Goal: Check status: Check status

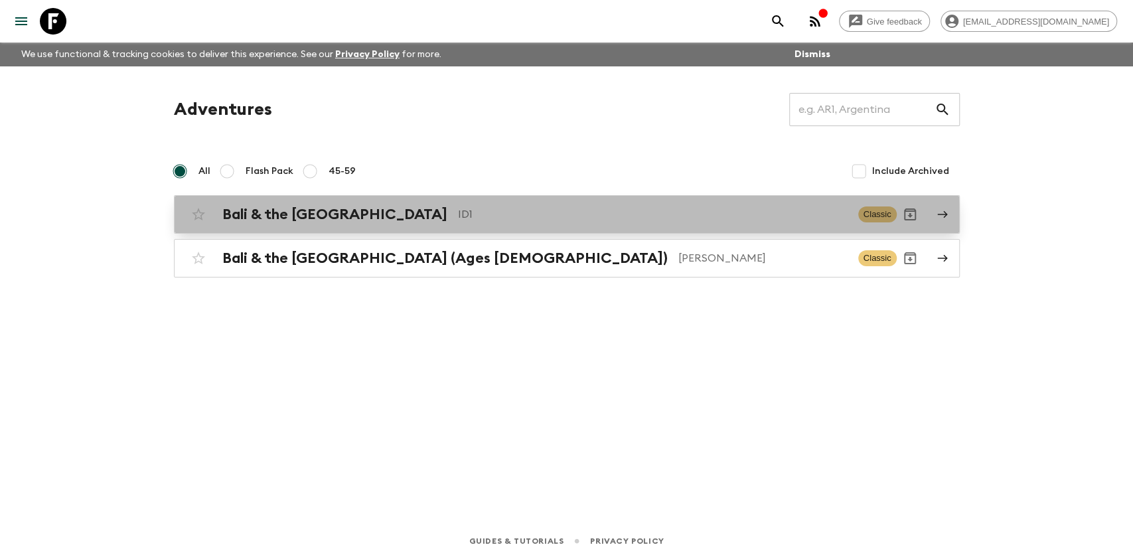
click at [467, 220] on p "ID1" at bounding box center [653, 214] width 390 height 16
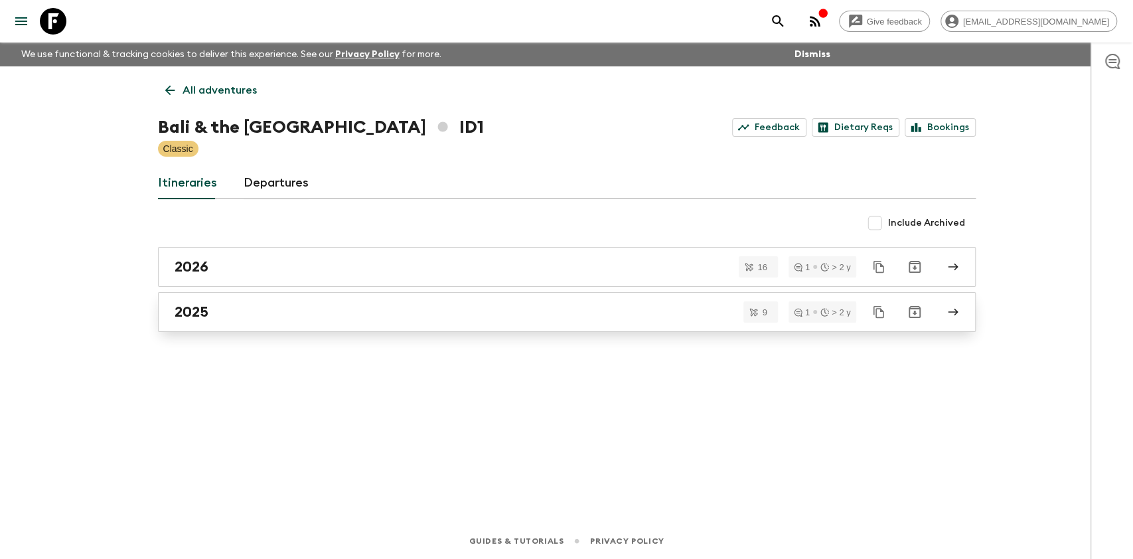
click at [248, 321] on link "2025" at bounding box center [567, 312] width 818 height 40
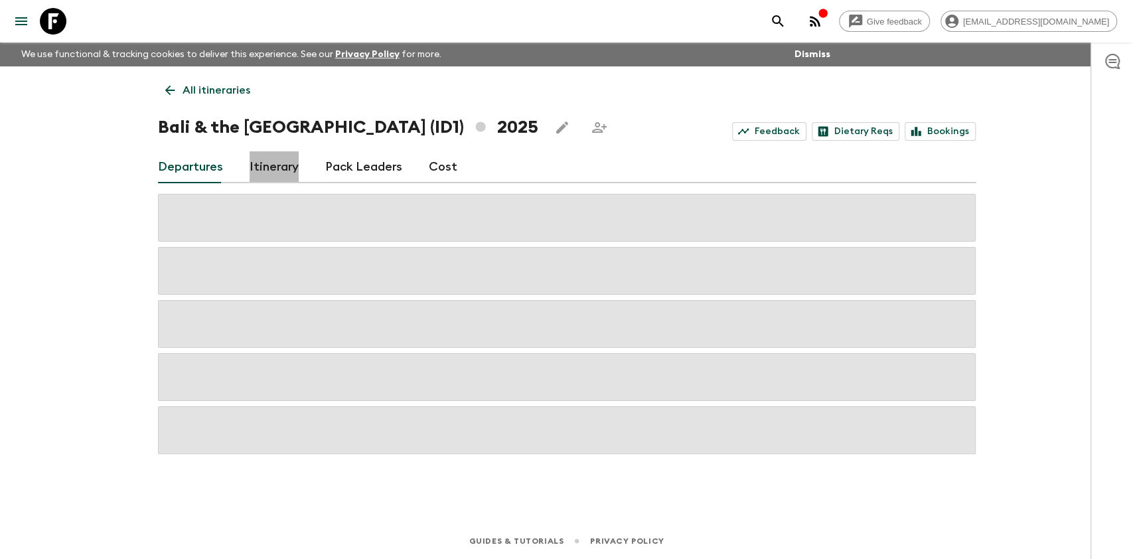
click at [277, 170] on link "Itinerary" at bounding box center [274, 167] width 49 height 32
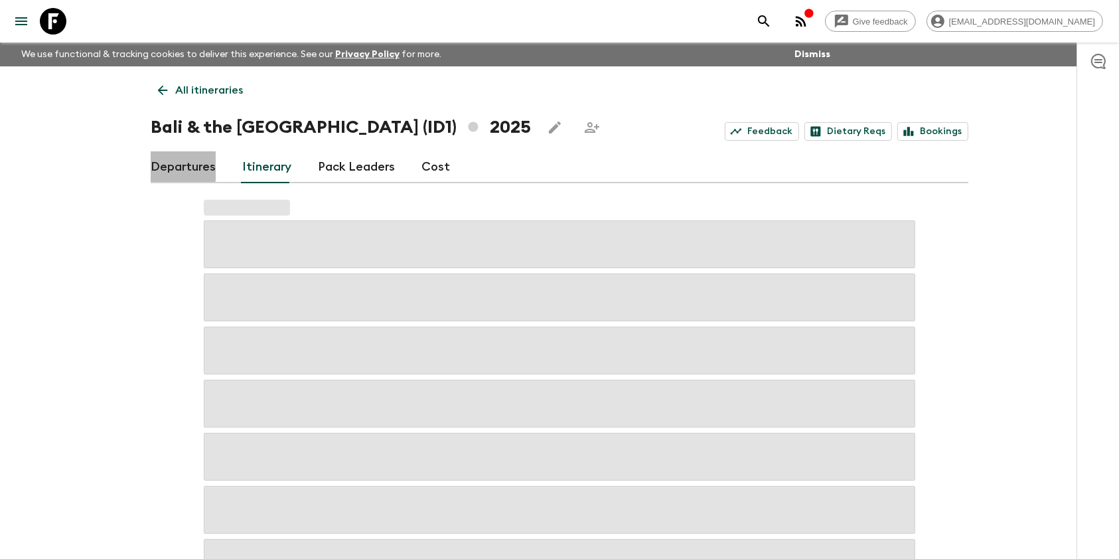
click at [153, 162] on link "Departures" at bounding box center [183, 167] width 65 height 32
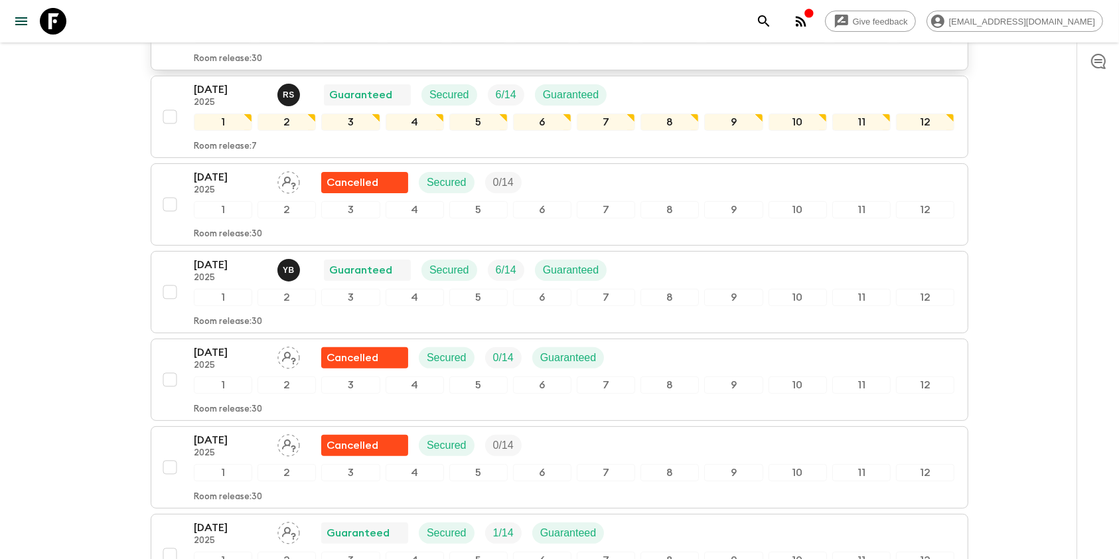
scroll to position [297, 0]
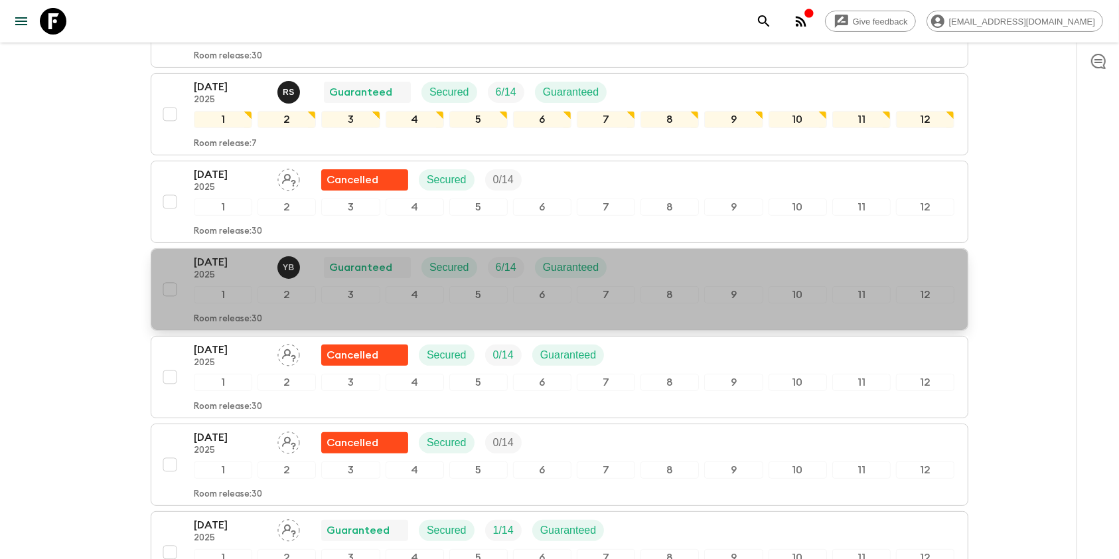
click at [211, 266] on p "[DATE]" at bounding box center [230, 262] width 73 height 16
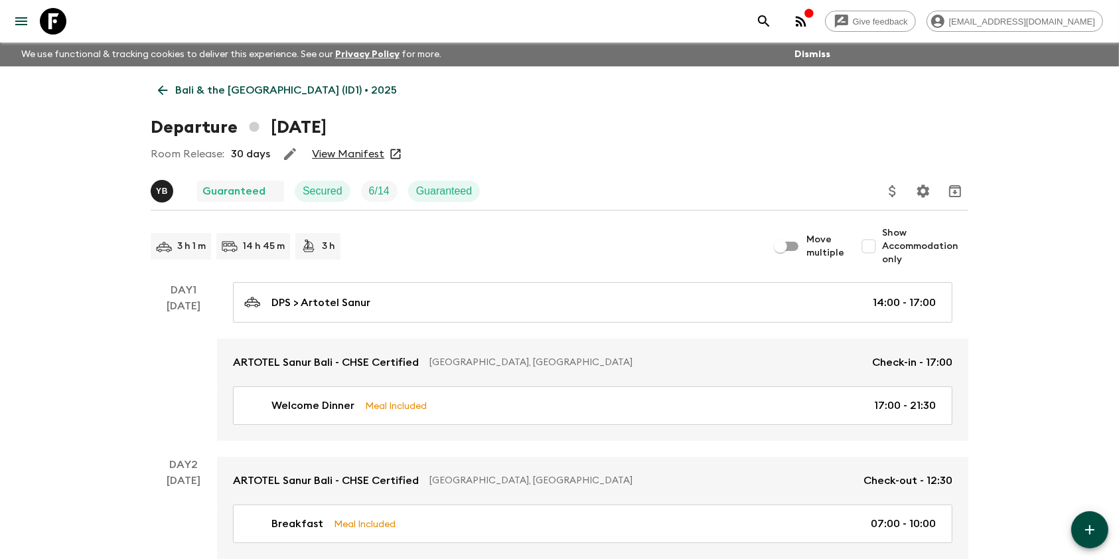
click at [344, 151] on link "View Manifest" at bounding box center [348, 153] width 72 height 13
